Goal: Task Accomplishment & Management: Use online tool/utility

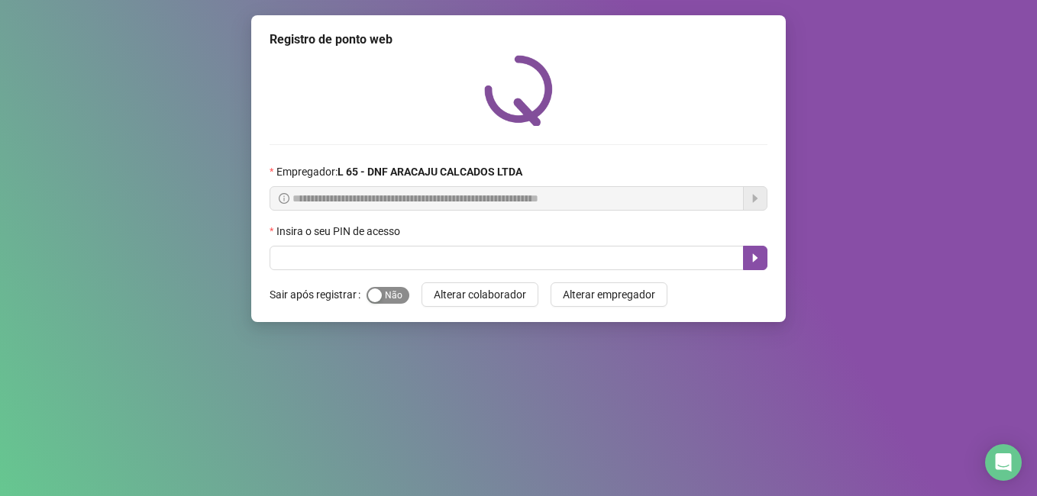
click at [390, 301] on span "Sim Não" at bounding box center [387, 295] width 43 height 17
drag, startPoint x: 373, startPoint y: 298, endPoint x: 424, endPoint y: 298, distance: 50.4
click at [424, 298] on form "Sair após registrar Sim Não Alterar colaborador Alterar empregador" at bounding box center [518, 294] width 498 height 24
click at [424, 298] on button "Alterar colaborador" at bounding box center [479, 294] width 117 height 24
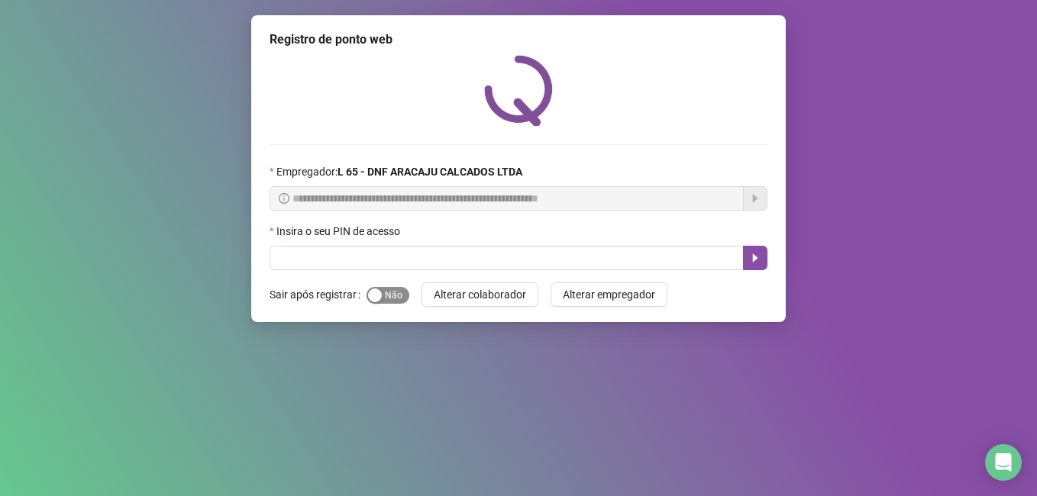
click at [397, 301] on span "Sim Não" at bounding box center [387, 295] width 43 height 17
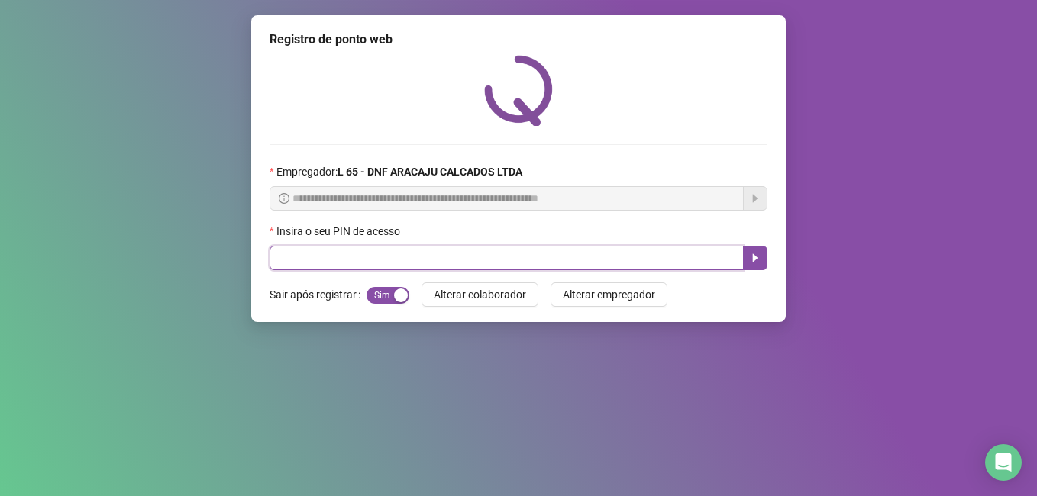
click at [379, 256] on input "text" at bounding box center [506, 258] width 474 height 24
type input "*****"
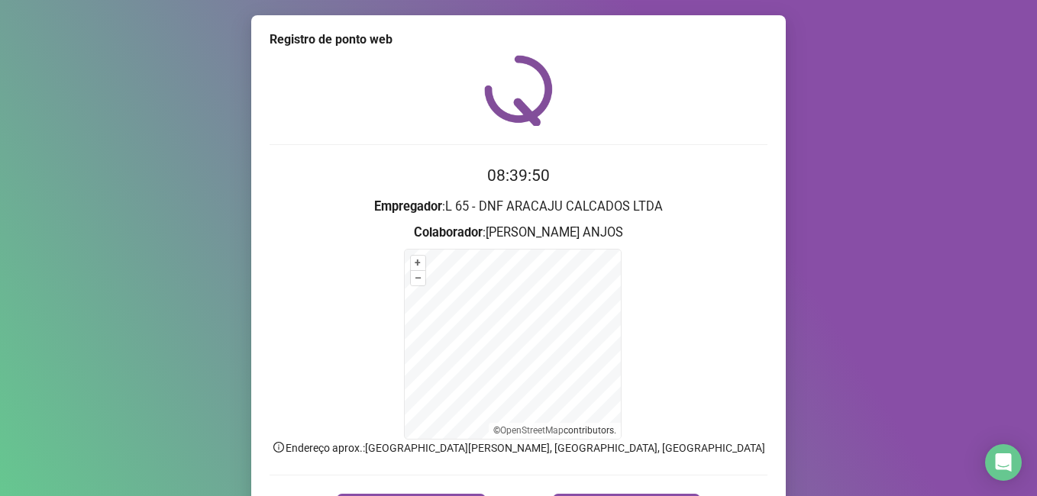
scroll to position [95, 0]
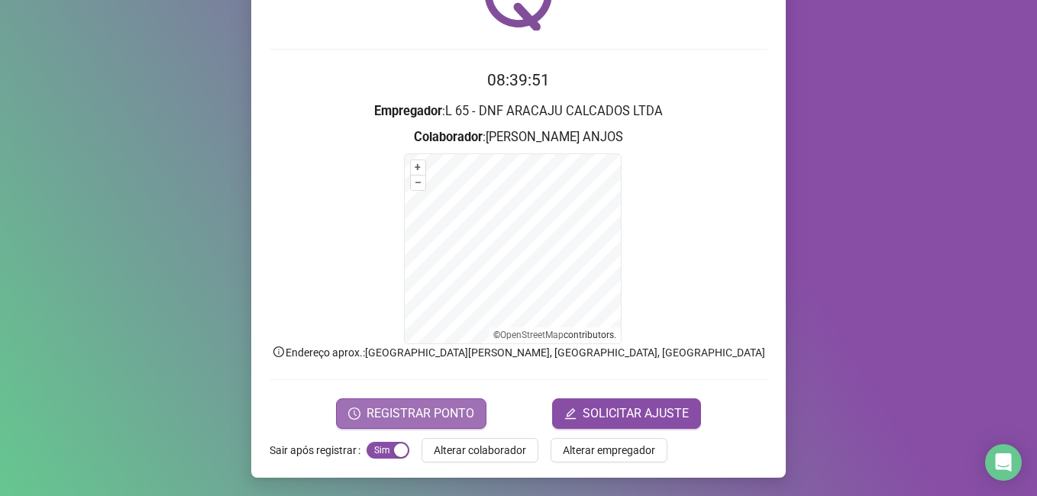
click at [441, 406] on span "REGISTRAR PONTO" at bounding box center [420, 414] width 108 height 18
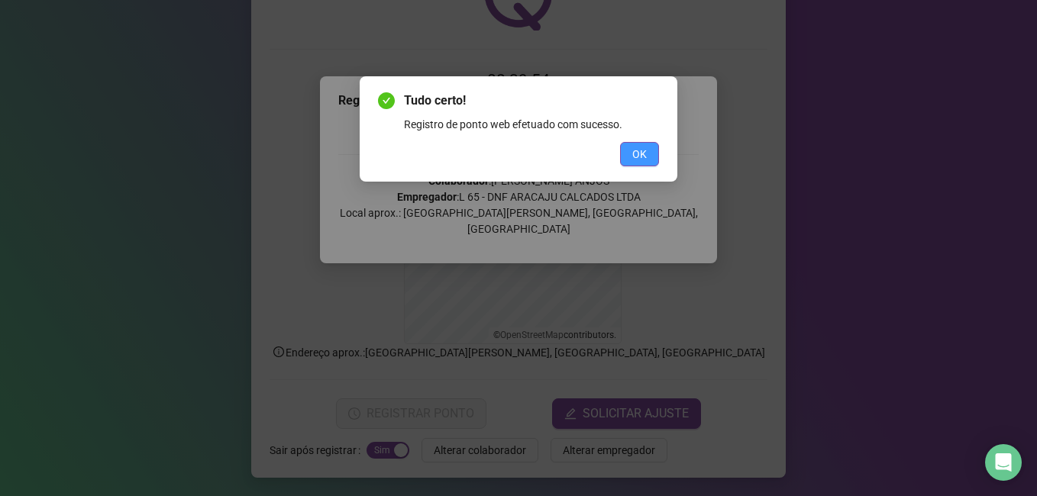
click at [639, 150] on span "OK" at bounding box center [639, 154] width 15 height 17
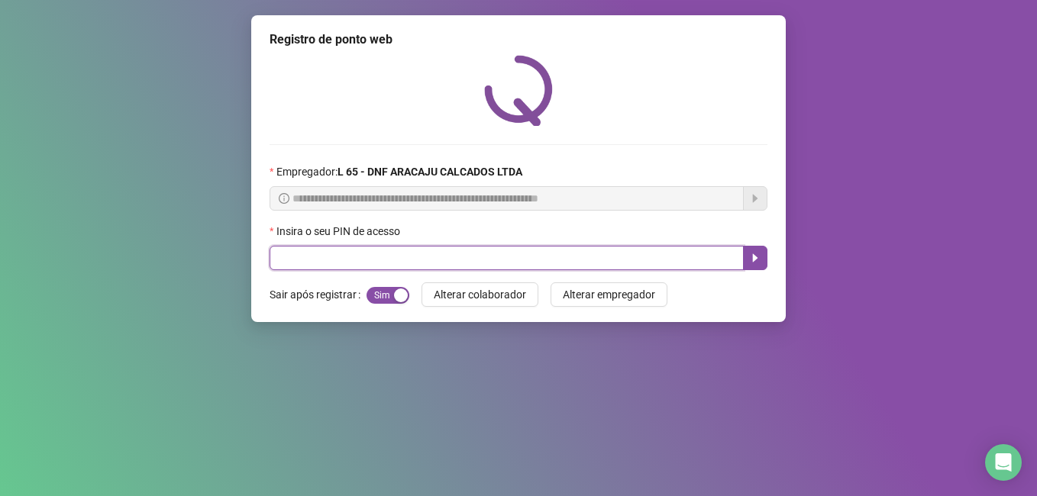
click at [545, 259] on input "text" at bounding box center [506, 258] width 474 height 24
type input "*****"
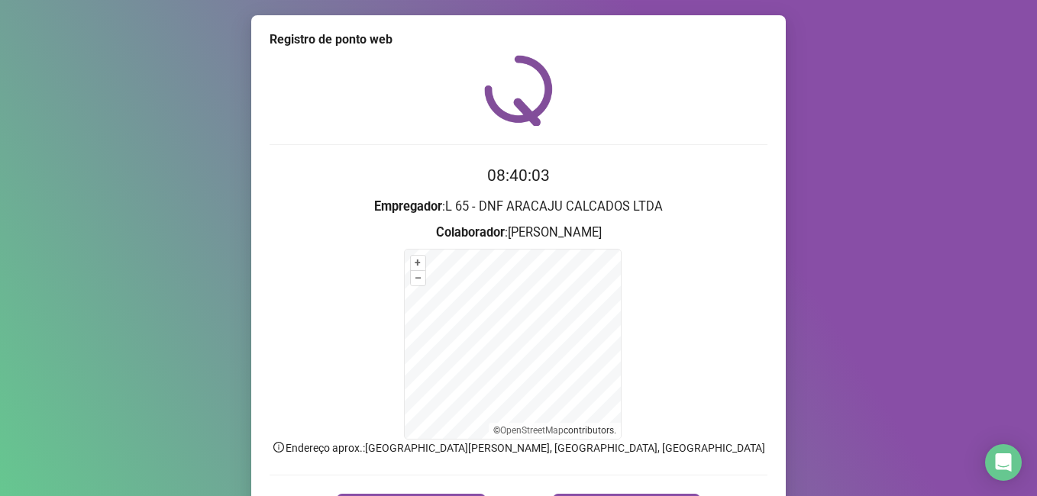
scroll to position [95, 0]
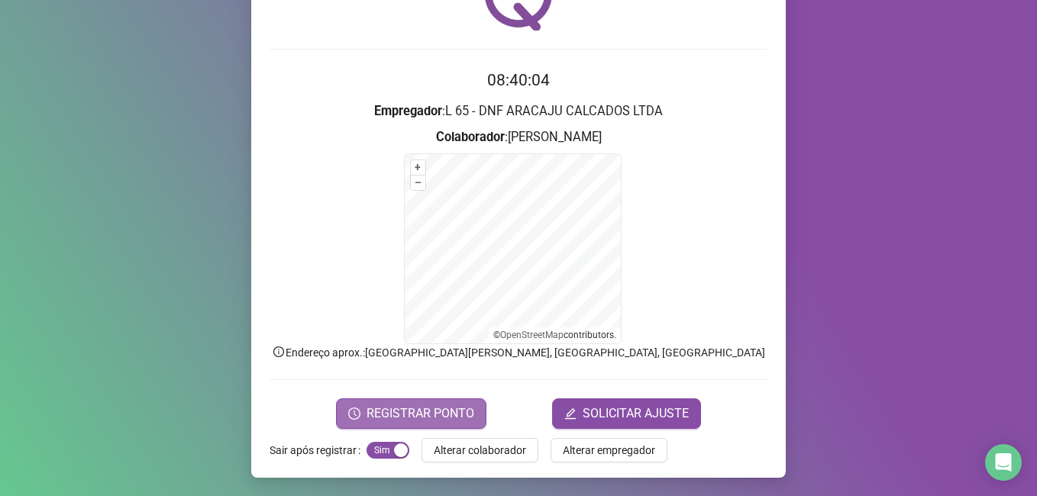
click at [460, 407] on span "REGISTRAR PONTO" at bounding box center [420, 414] width 108 height 18
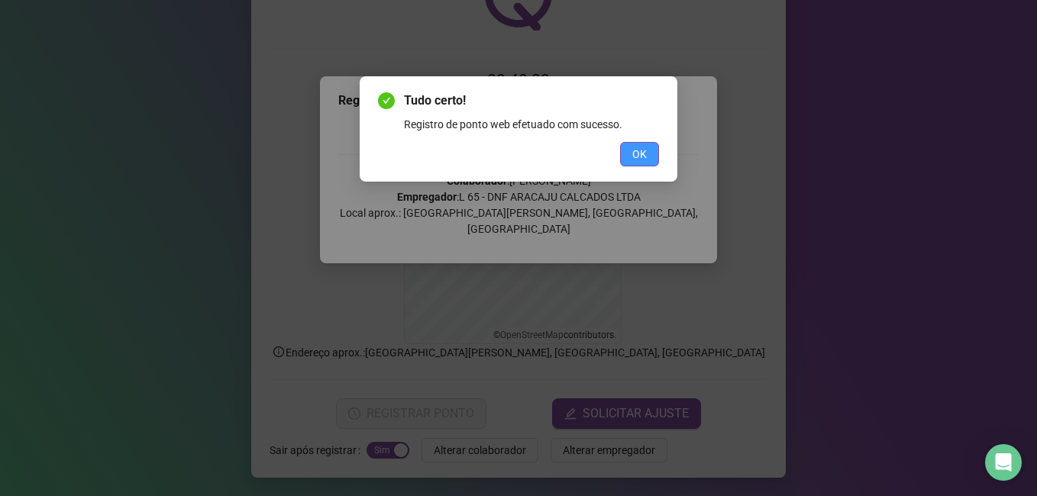
click at [641, 148] on span "OK" at bounding box center [639, 154] width 15 height 17
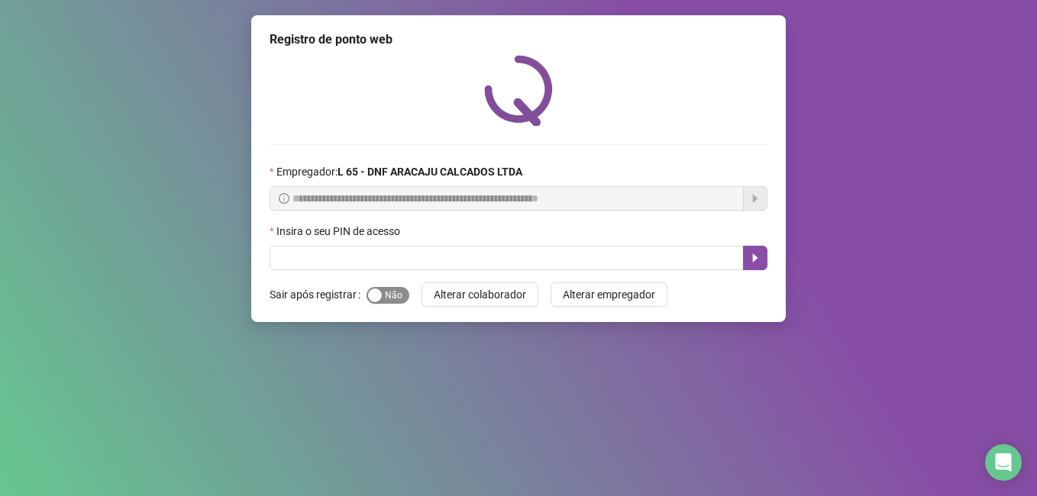
click at [376, 295] on div "button" at bounding box center [375, 296] width 14 height 14
click at [377, 292] on div "button" at bounding box center [375, 296] width 14 height 14
click at [375, 296] on div "button" at bounding box center [375, 296] width 14 height 14
click at [394, 296] on div "button" at bounding box center [401, 296] width 14 height 14
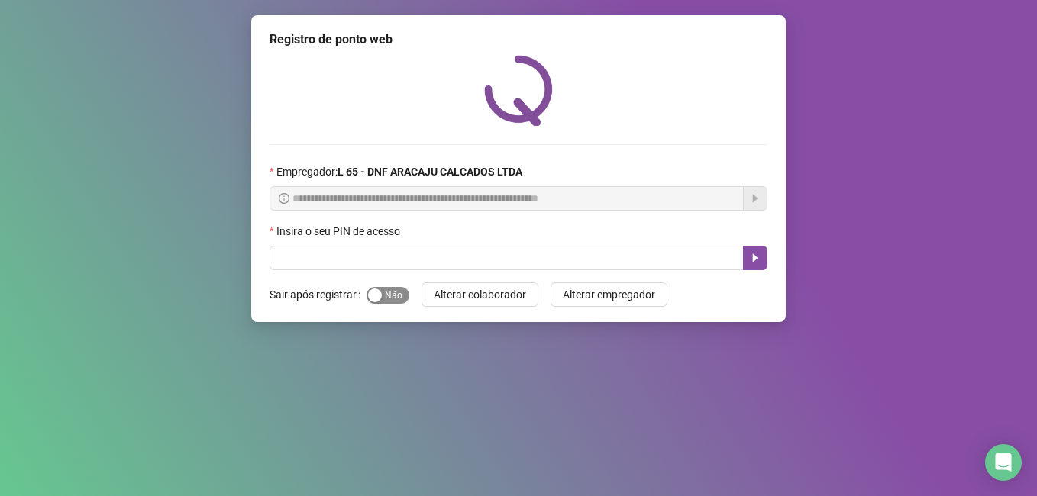
click at [375, 296] on div "button" at bounding box center [375, 296] width 14 height 14
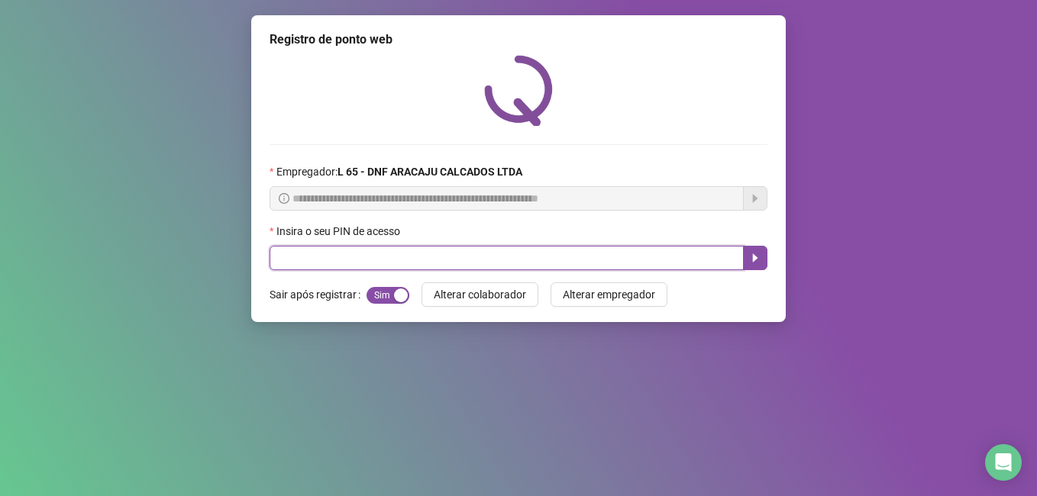
click at [392, 266] on input "text" at bounding box center [506, 258] width 474 height 24
type input "*****"
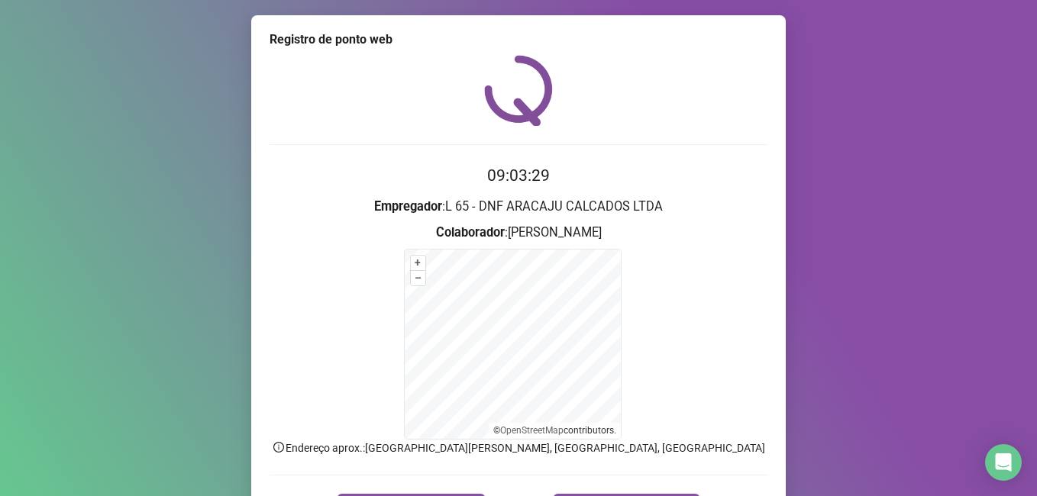
scroll to position [95, 0]
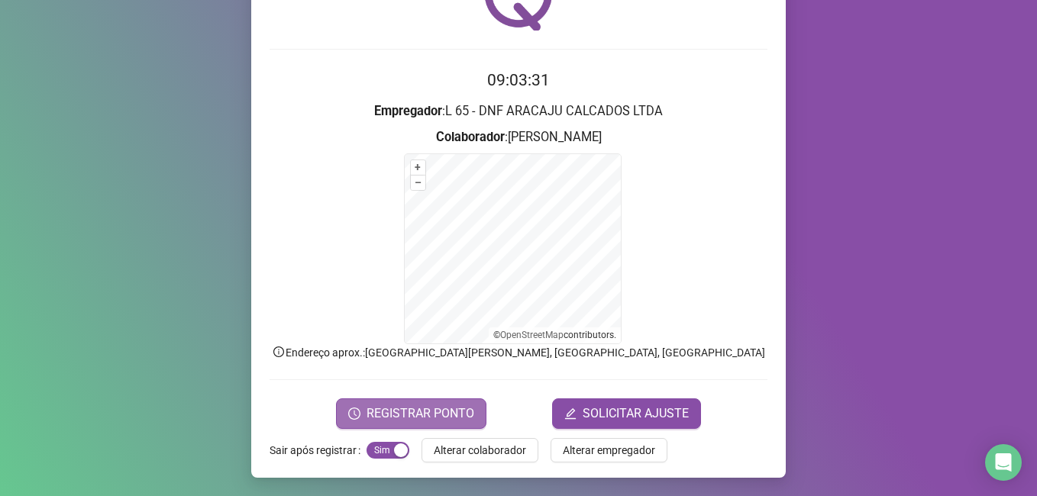
click at [427, 411] on span "REGISTRAR PONTO" at bounding box center [420, 414] width 108 height 18
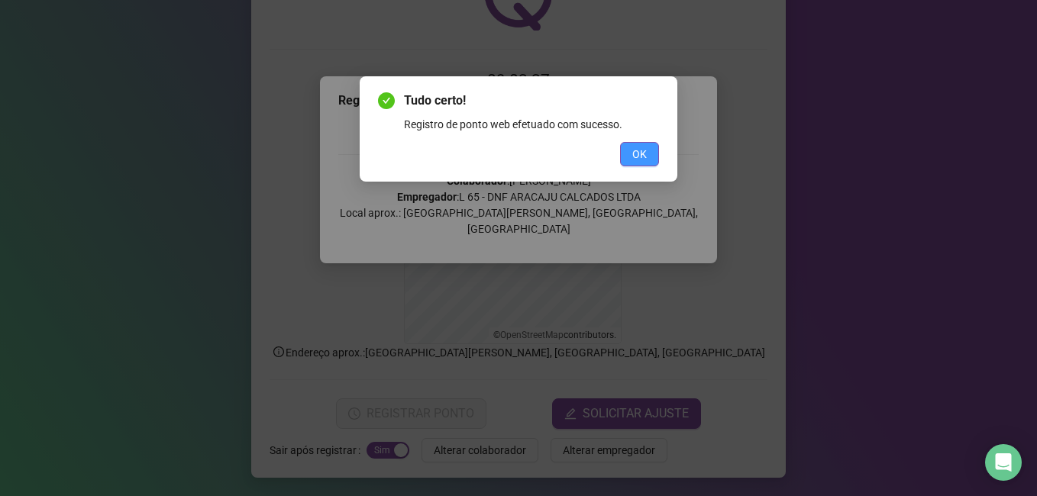
click at [648, 154] on button "OK" at bounding box center [639, 154] width 39 height 24
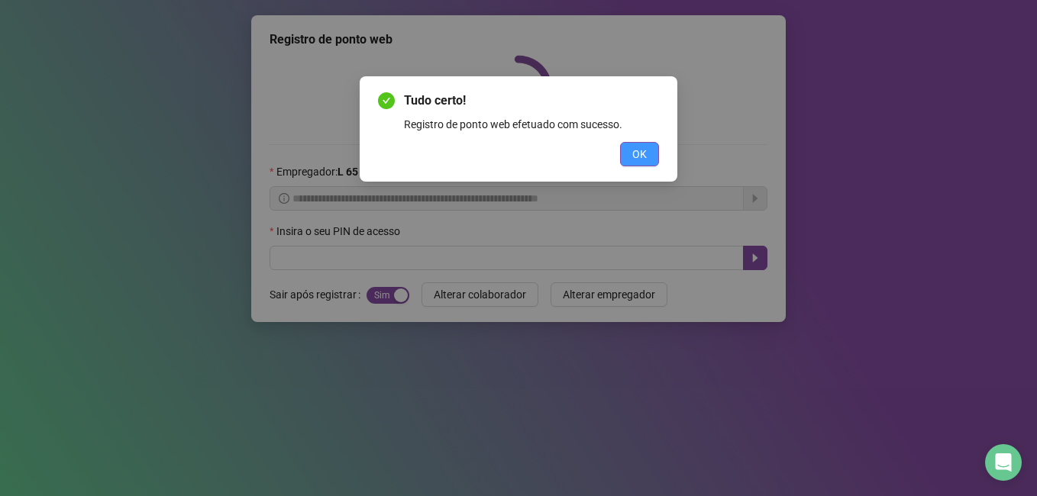
scroll to position [0, 0]
